Goal: Task Accomplishment & Management: Manage account settings

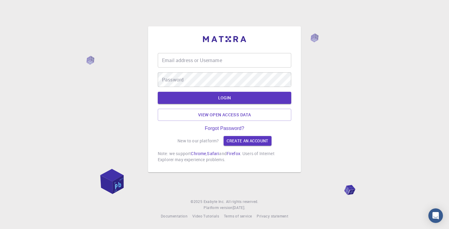
click at [250, 68] on input "Email address or Username" at bounding box center [224, 60] width 133 height 15
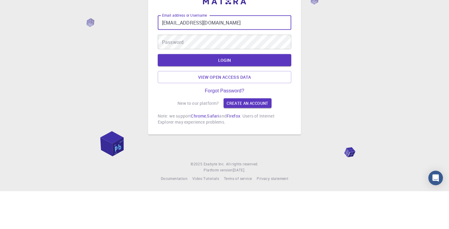
type input "[EMAIL_ADDRESS][DOMAIN_NAME]"
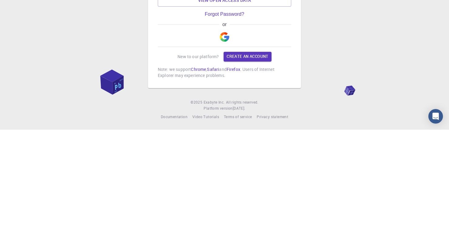
click at [226, 141] on img "button" at bounding box center [225, 137] width 10 height 10
